Goal: Task Accomplishment & Management: Complete application form

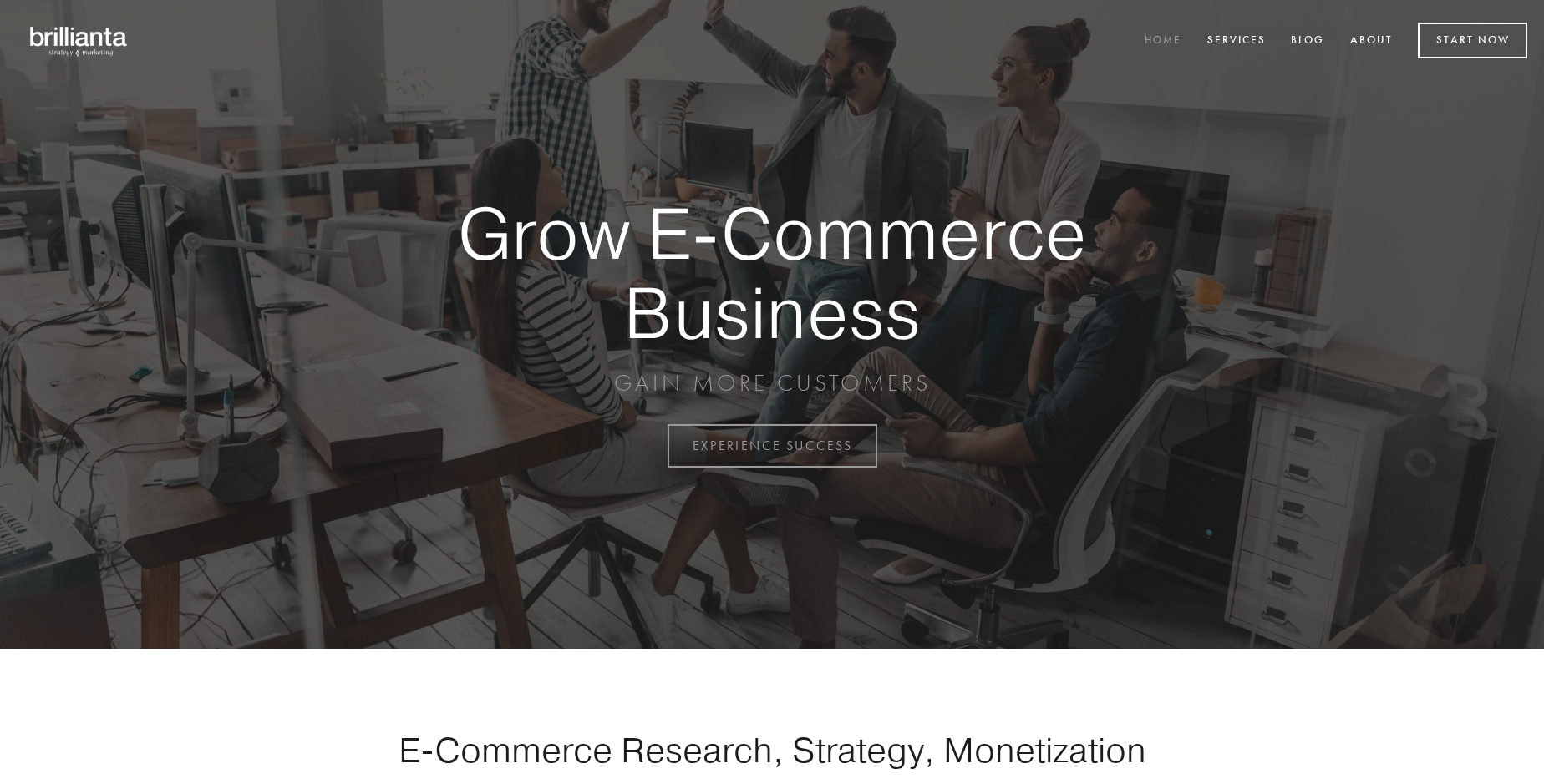
scroll to position [4377, 0]
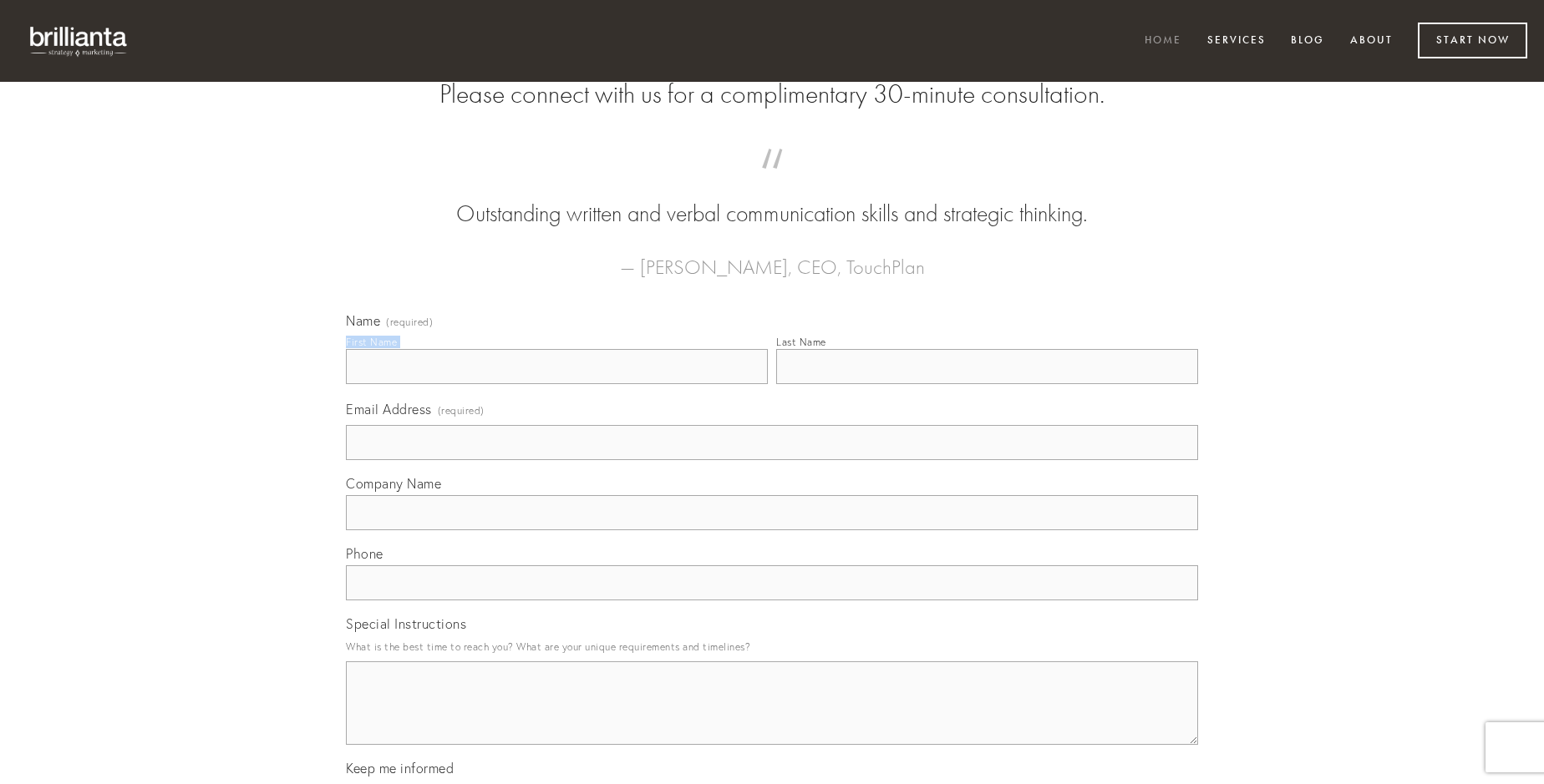
type input "[PERSON_NAME]"
click at [987, 384] on input "Last Name" at bounding box center [987, 367] width 422 height 35
type input "[PERSON_NAME]"
click at [772, 460] on input "Email Address (required)" at bounding box center [772, 442] width 852 height 35
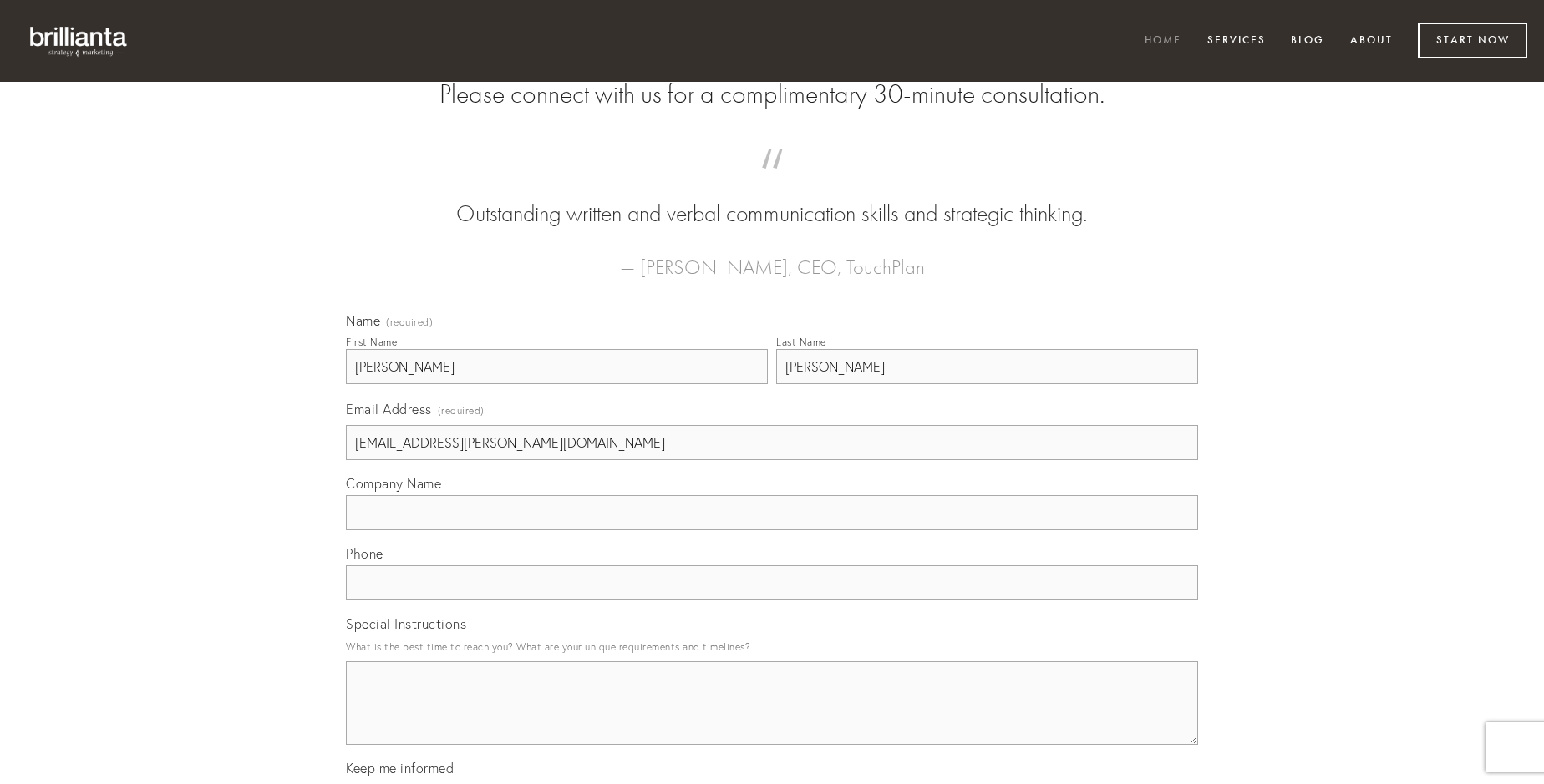
type input "[EMAIL_ADDRESS][PERSON_NAME][DOMAIN_NAME]"
click at [772, 530] on input "Company Name" at bounding box center [772, 513] width 852 height 35
type input "trans"
click at [772, 601] on input "text" at bounding box center [772, 582] width 852 height 35
click at [772, 718] on textarea "Special Instructions" at bounding box center [772, 703] width 852 height 83
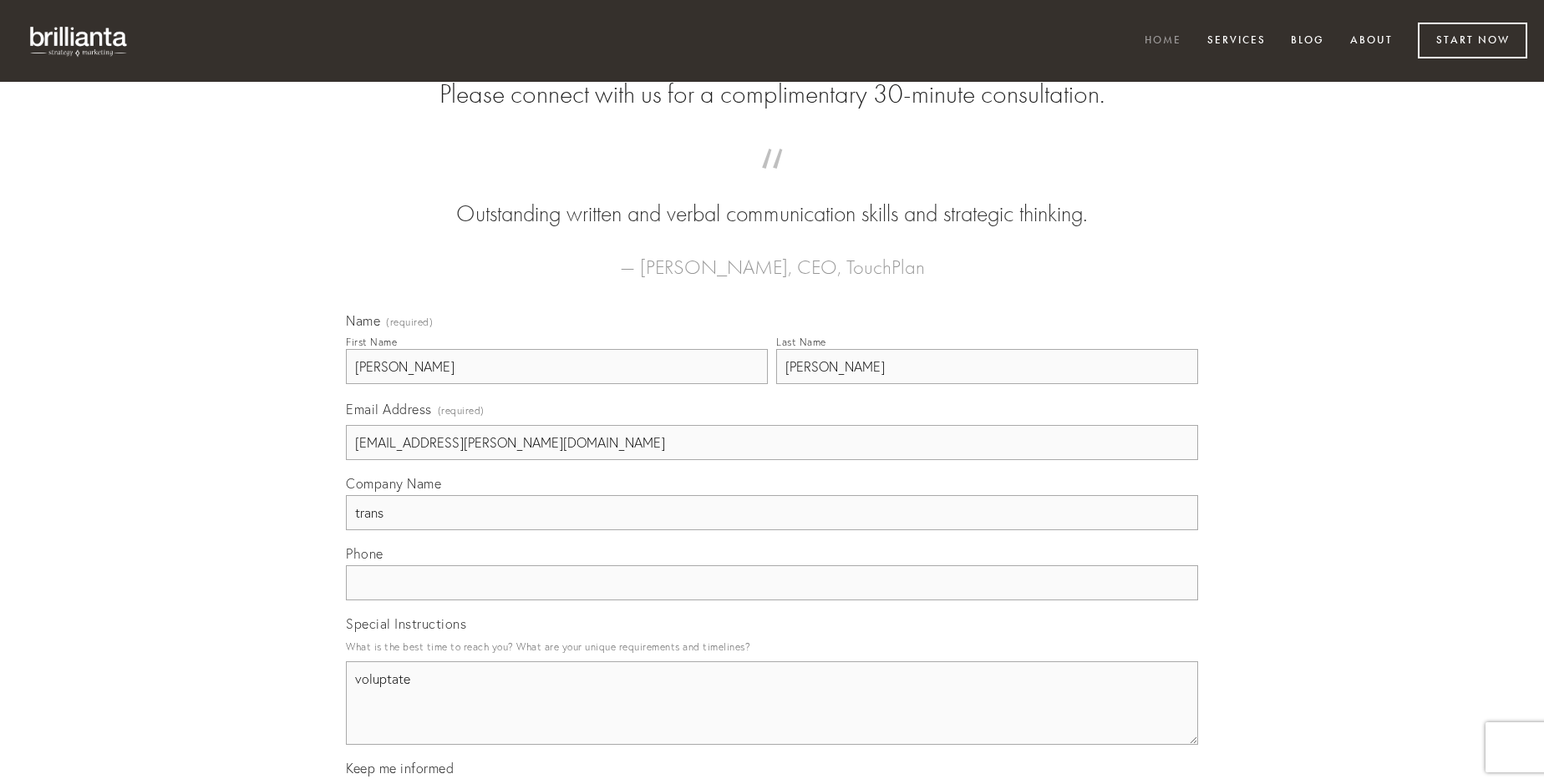
type textarea "voluptate"
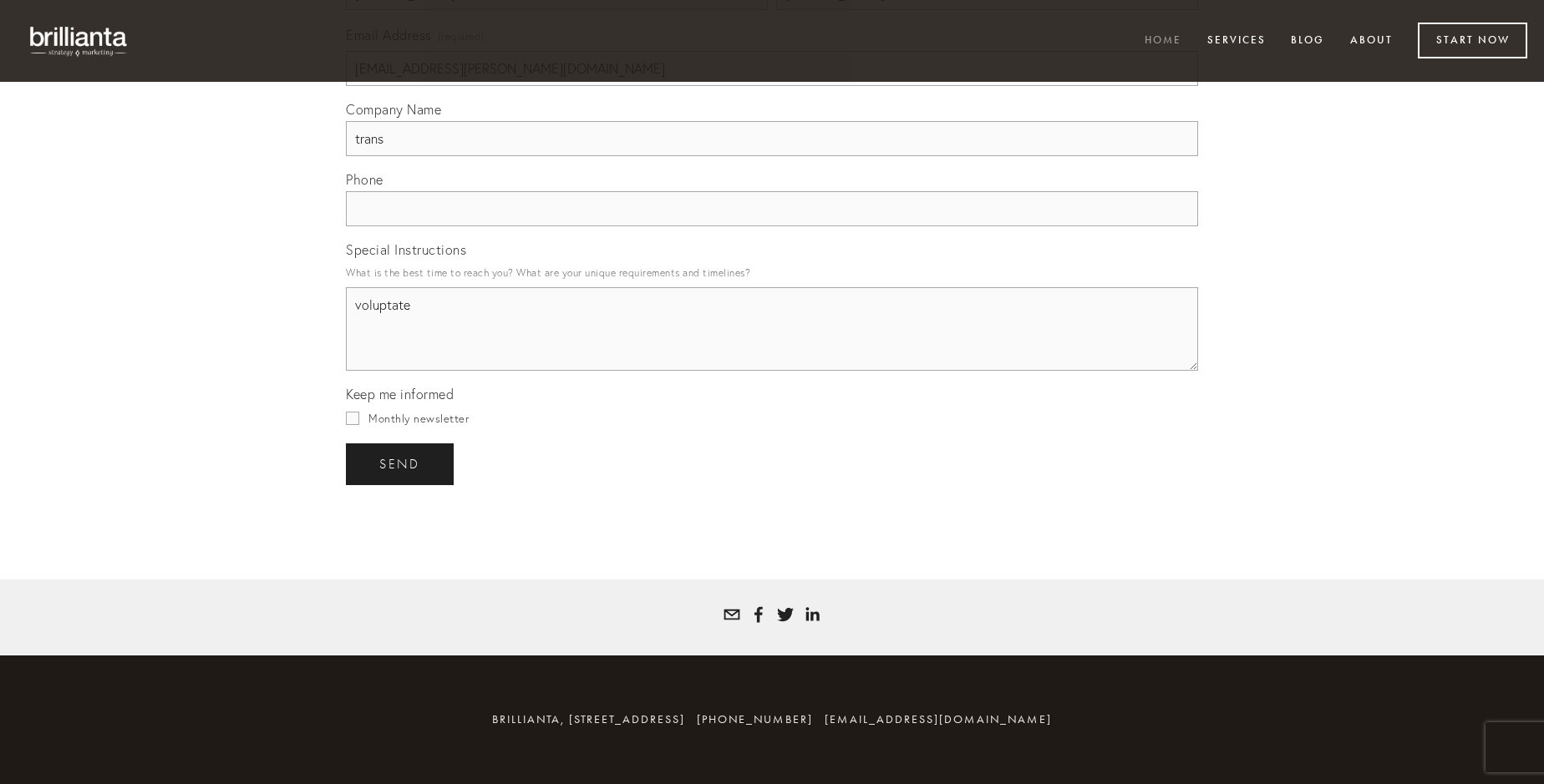
click at [401, 463] on span "send" at bounding box center [399, 464] width 41 height 15
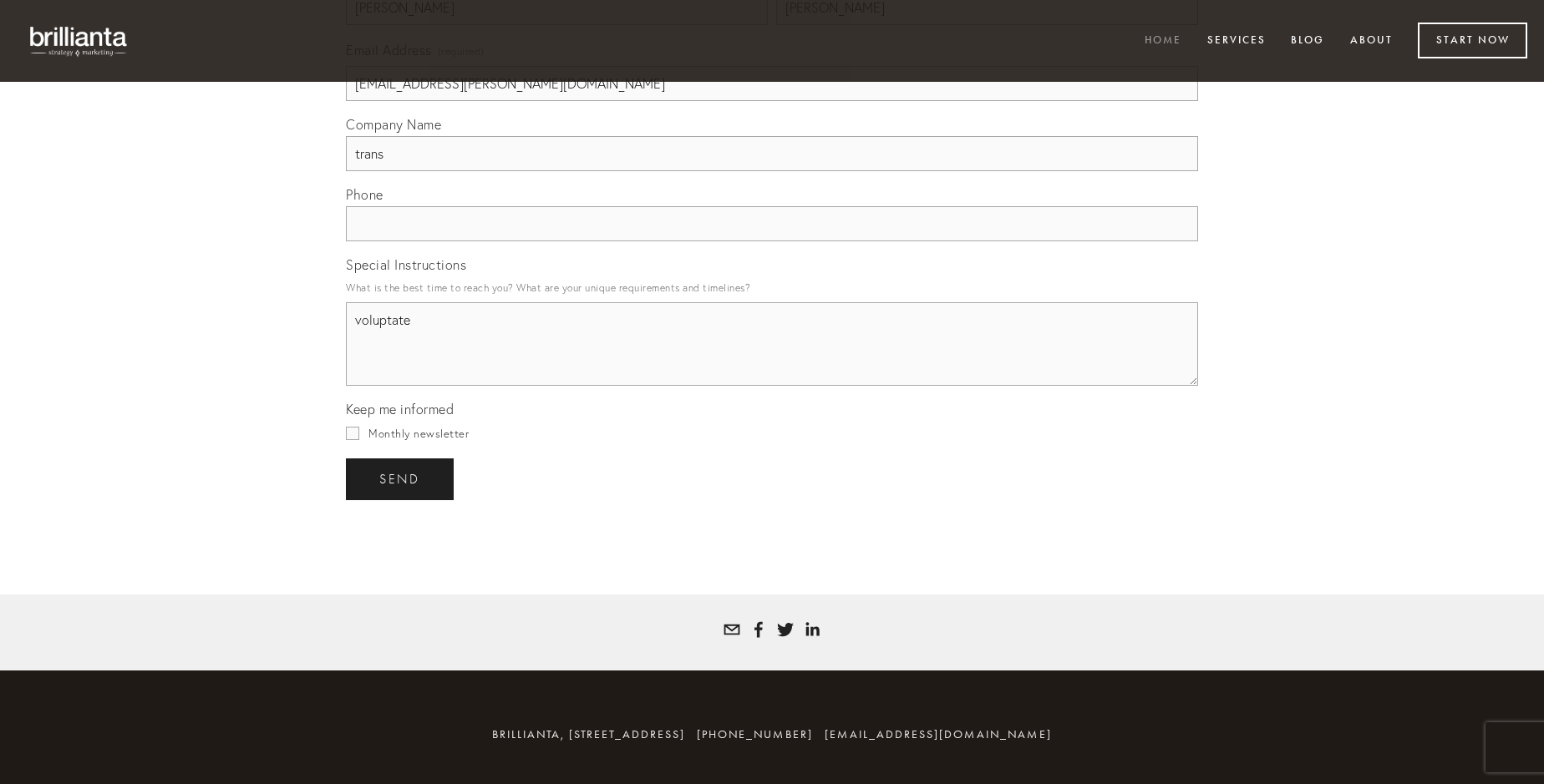
scroll to position [4329, 0]
